Goal: Find specific page/section

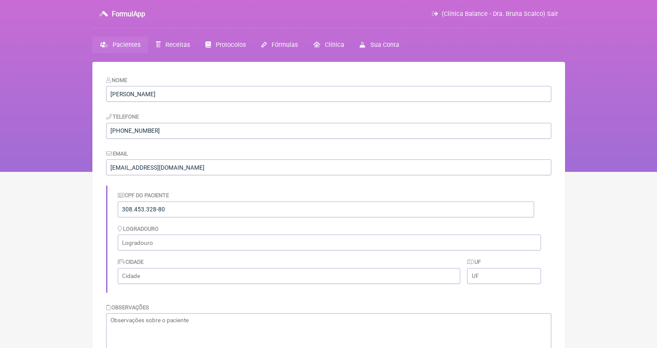
click at [138, 45] on span "Pacientes" at bounding box center [127, 44] width 28 height 7
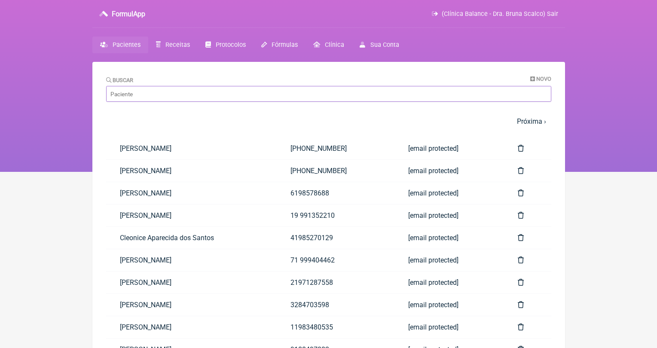
click at [178, 97] on input "Buscar" at bounding box center [328, 94] width 445 height 16
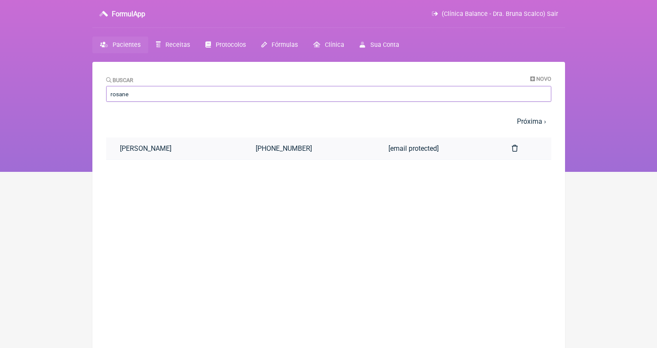
type input "rosane"
click at [198, 148] on link "Rosanette Mattos Badaro" at bounding box center [174, 149] width 136 height 22
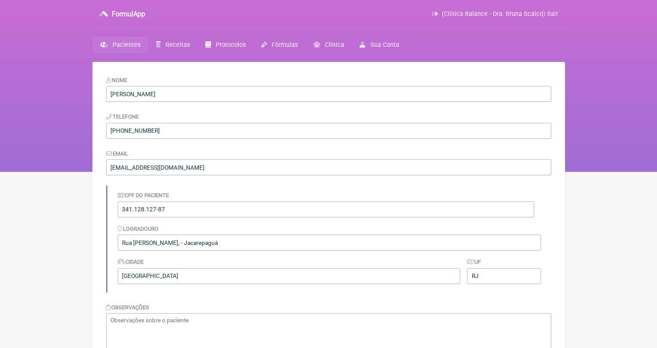
scroll to position [267, 0]
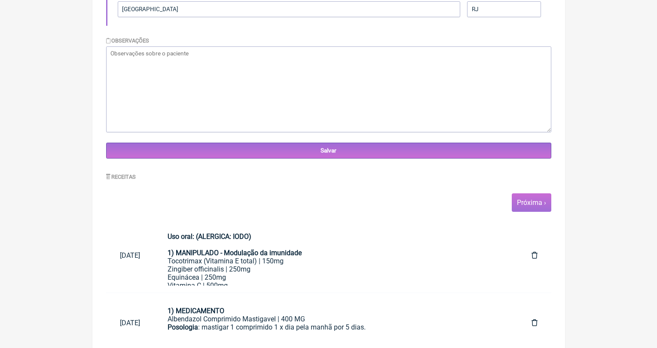
click at [534, 206] on span "Próxima ›" at bounding box center [532, 202] width 40 height 18
click at [533, 203] on link "Próxima ›" at bounding box center [531, 203] width 29 height 8
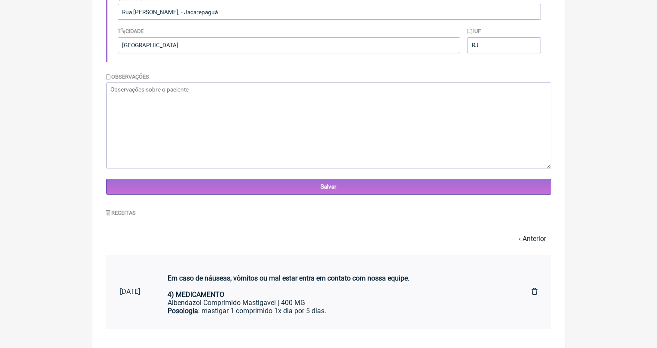
scroll to position [132, 0]
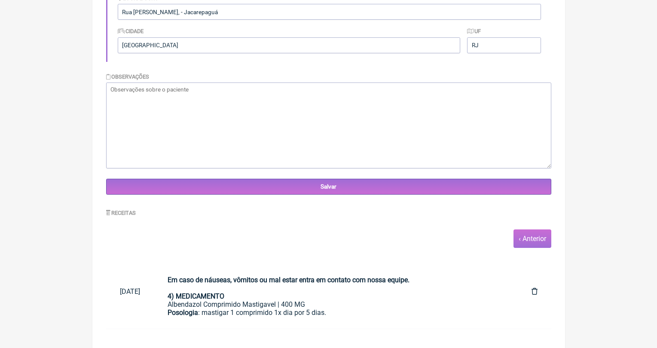
click at [531, 239] on link "‹ Anterior" at bounding box center [533, 239] width 28 height 8
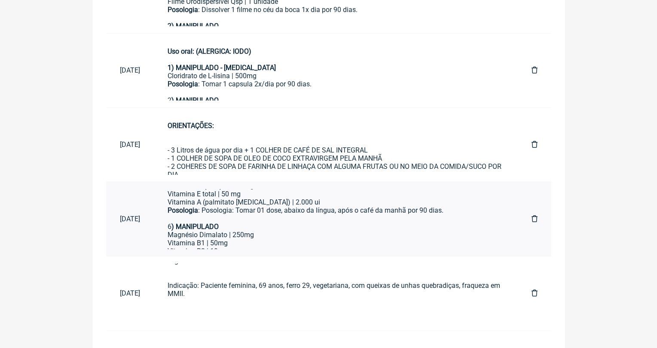
scroll to position [285, 0]
click at [266, 230] on div "Magnésio Dimalato | 250mg" at bounding box center [336, 234] width 337 height 8
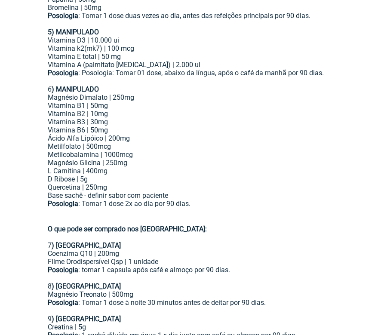
scroll to position [467, 0]
